Goal: Transaction & Acquisition: Obtain resource

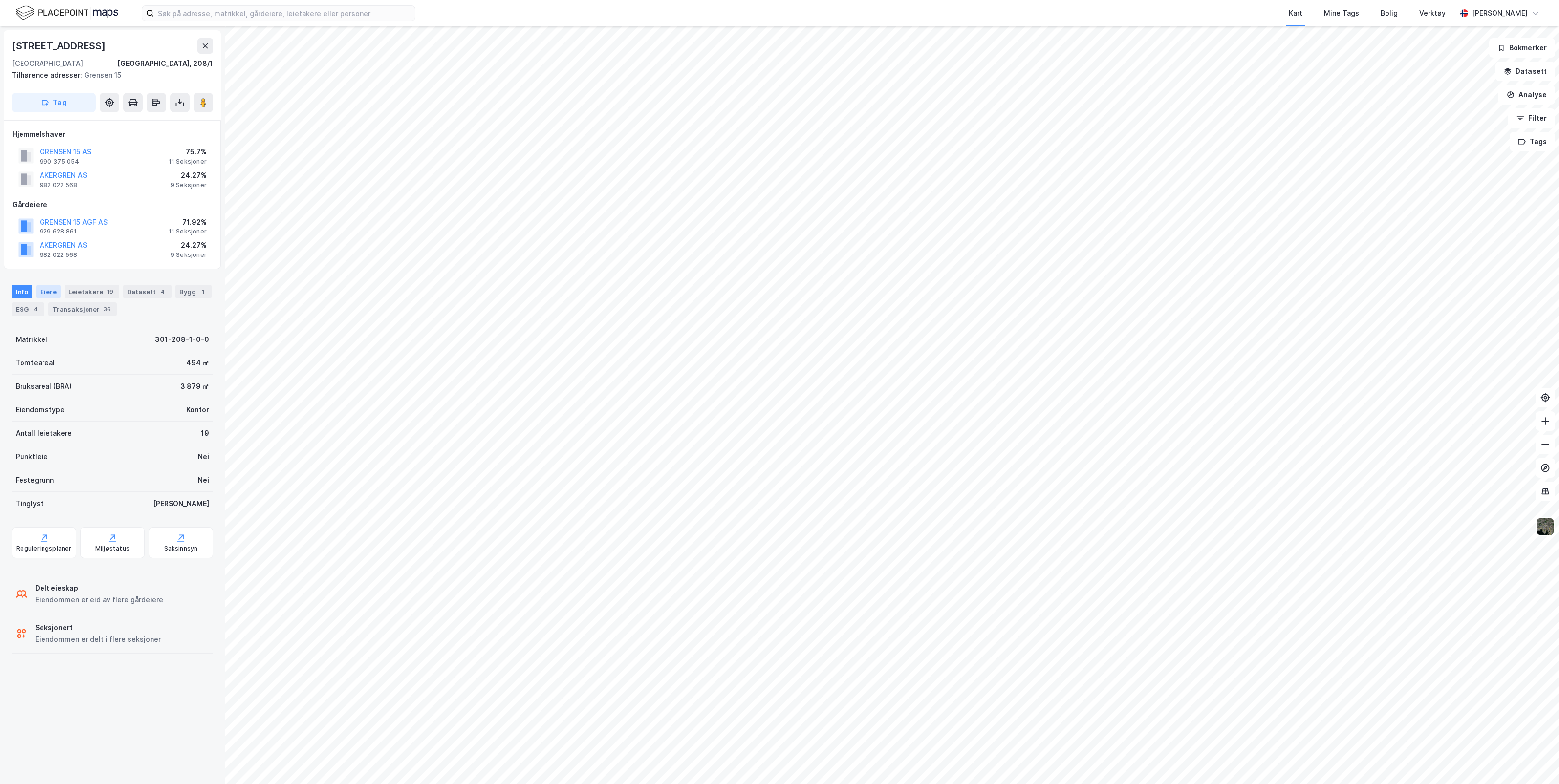
click at [50, 292] on div "Eiere" at bounding box center [48, 292] width 24 height 14
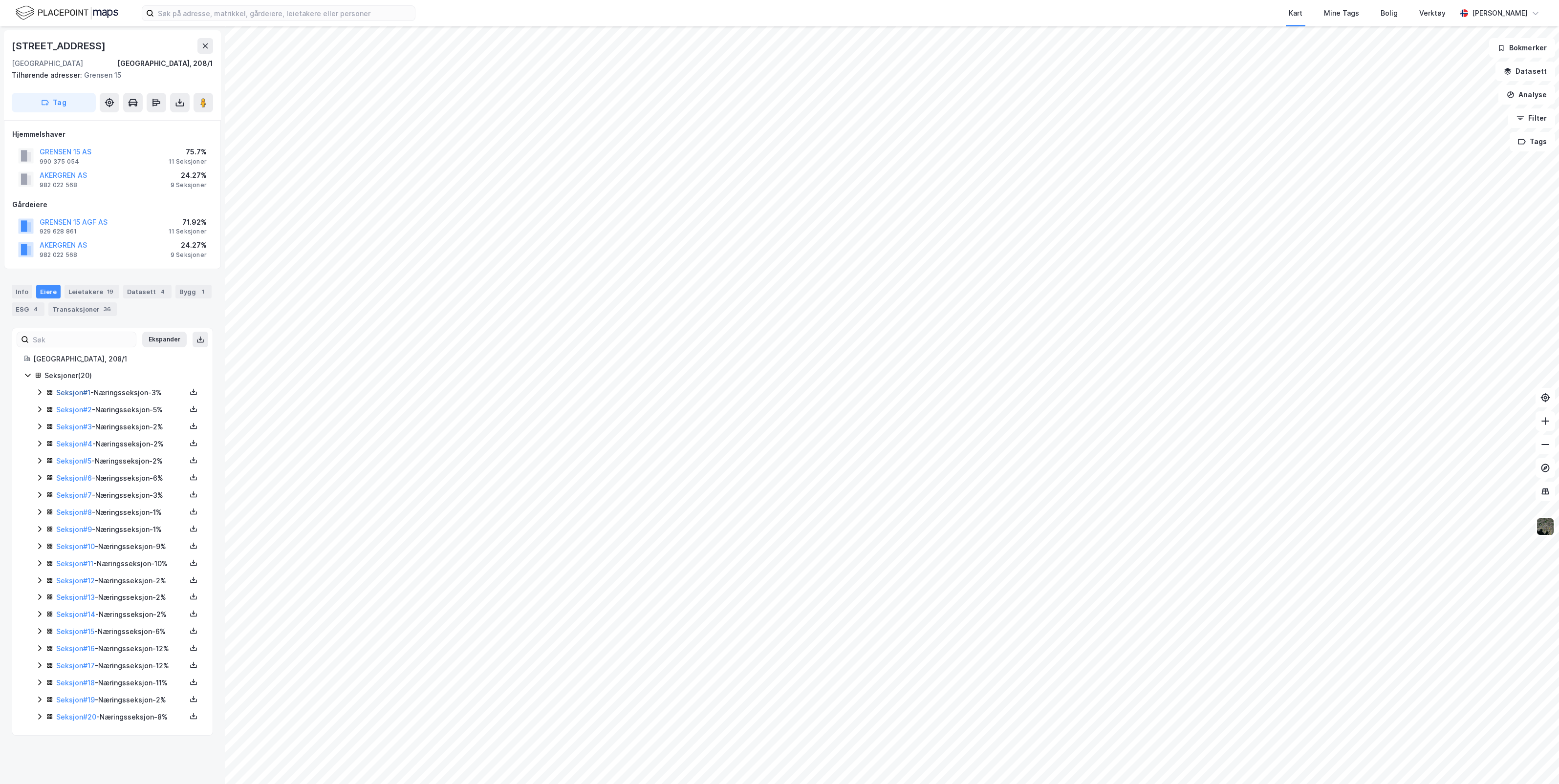
click at [71, 394] on link "Seksjon # 1" at bounding box center [73, 393] width 34 height 8
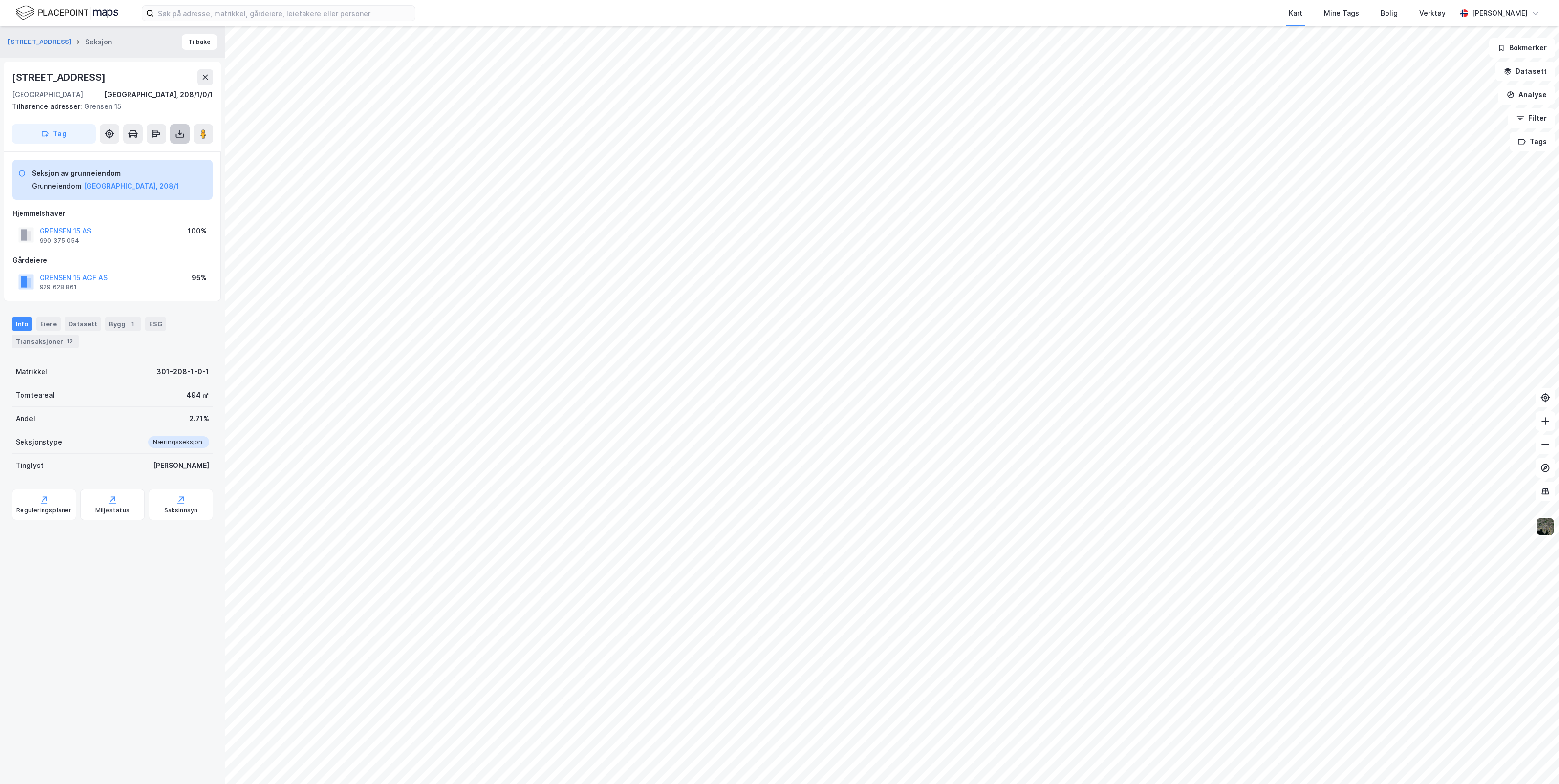
click at [177, 134] on icon at bounding box center [180, 134] width 10 height 10
click at [160, 154] on div "Last ned grunnbok" at bounding box center [131, 153] width 57 height 8
